Goal: Information Seeking & Learning: Find specific page/section

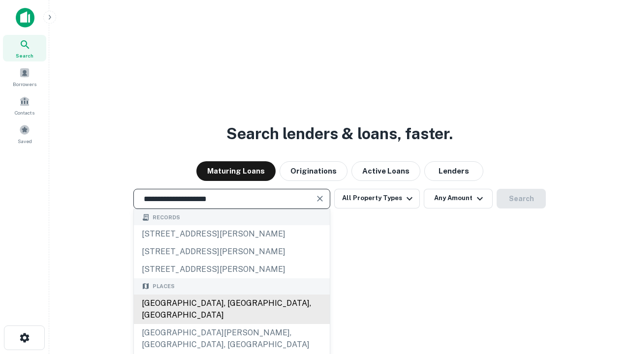
click at [231, 324] on div "[GEOGRAPHIC_DATA], [GEOGRAPHIC_DATA], [GEOGRAPHIC_DATA]" at bounding box center [232, 310] width 196 height 30
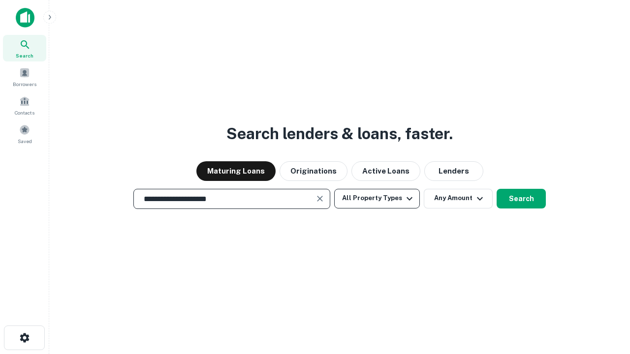
type input "**********"
click at [377, 198] on button "All Property Types" at bounding box center [377, 199] width 86 height 20
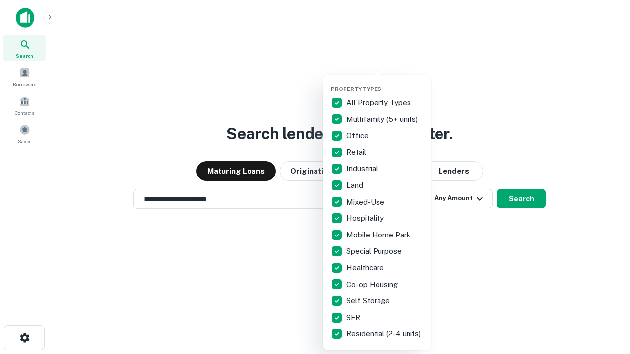
click at [385, 83] on button "button" at bounding box center [385, 83] width 108 height 0
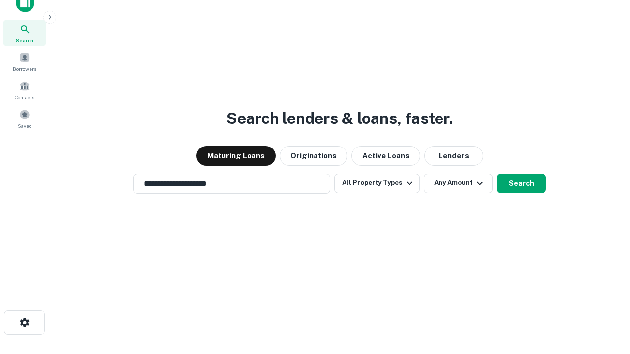
scroll to position [6, 119]
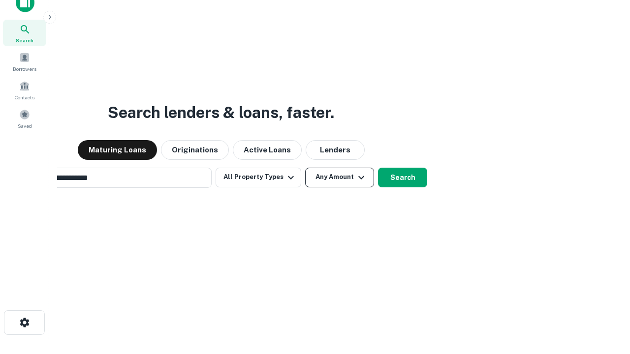
click at [305, 168] on button "Any Amount" at bounding box center [339, 178] width 69 height 20
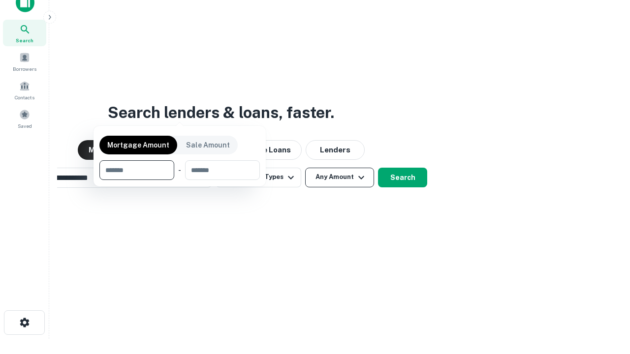
scroll to position [16, 0]
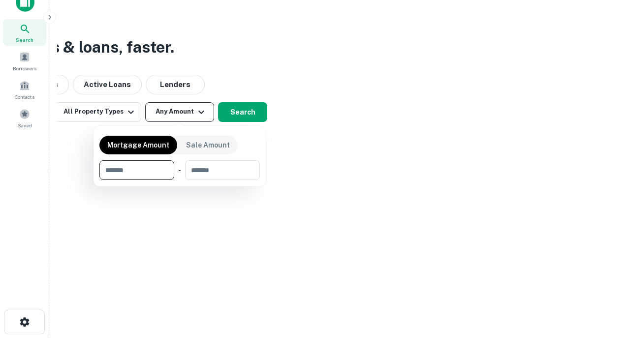
type input "*******"
click at [180, 180] on button "button" at bounding box center [179, 180] width 160 height 0
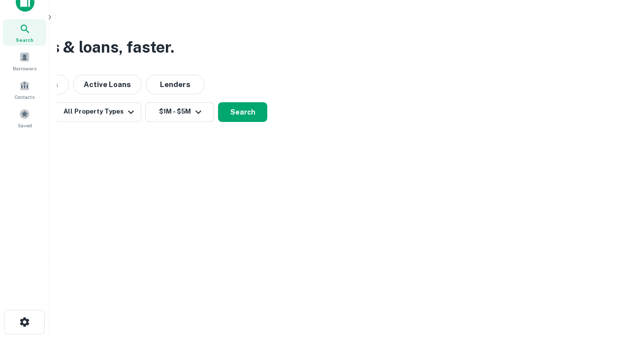
scroll to position [15, 0]
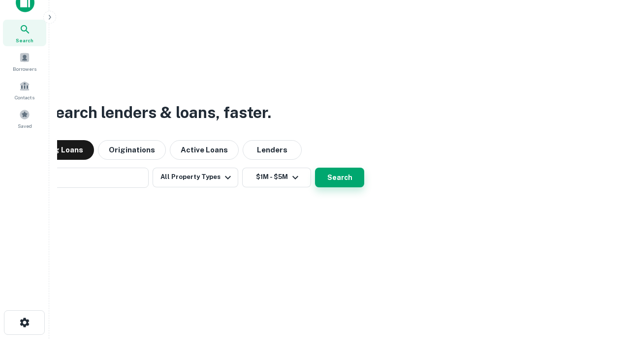
click at [315, 168] on button "Search" at bounding box center [339, 178] width 49 height 20
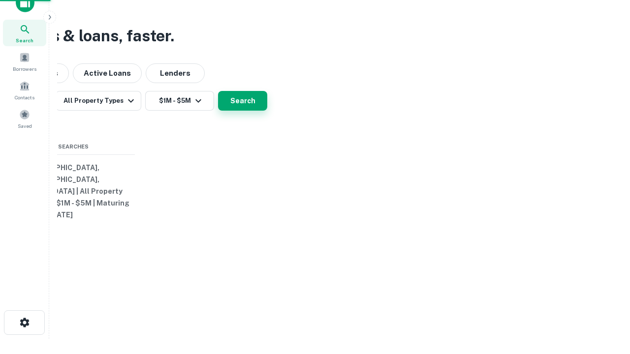
scroll to position [16, 0]
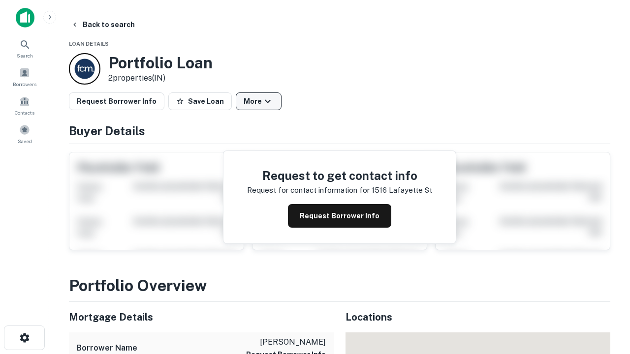
click at [258, 101] on button "More" at bounding box center [259, 102] width 46 height 18
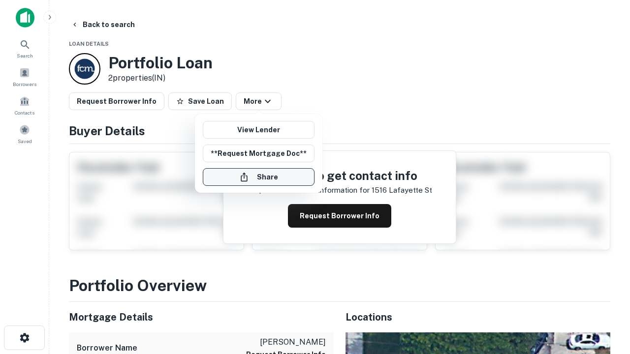
click at [258, 177] on button "Share" at bounding box center [259, 177] width 112 height 18
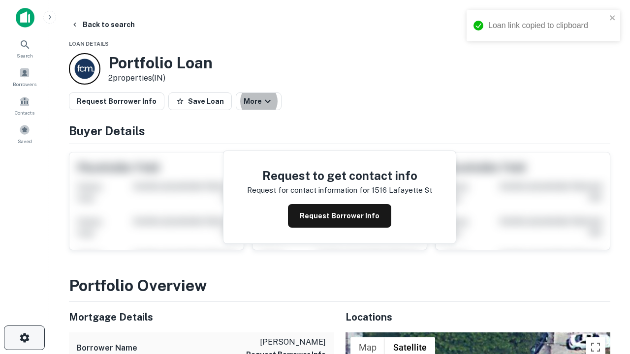
click at [24, 338] on icon "button" at bounding box center [25, 338] width 12 height 12
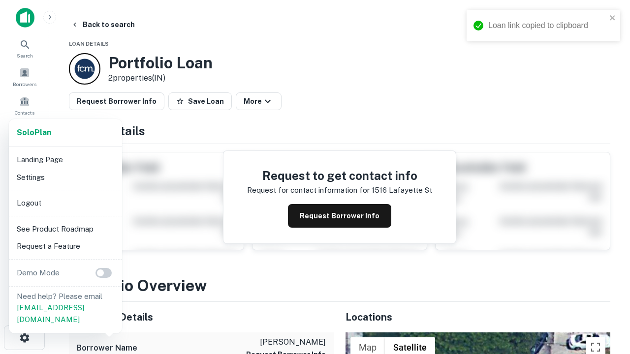
click at [65, 203] on li "Logout" at bounding box center [65, 203] width 105 height 18
